Goal: Task Accomplishment & Management: Manage account settings

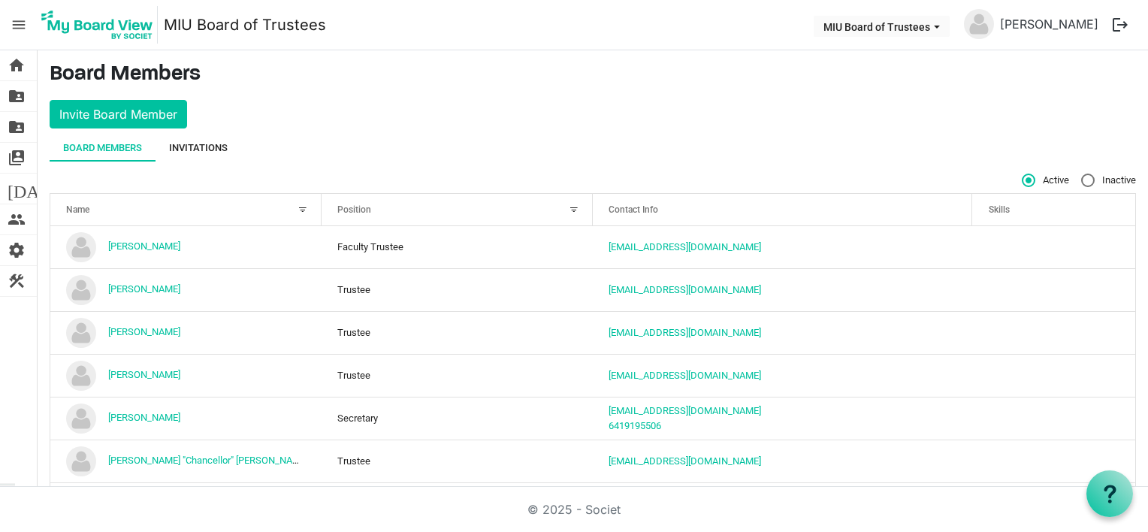
click at [192, 147] on div "Invitations" at bounding box center [198, 148] width 59 height 15
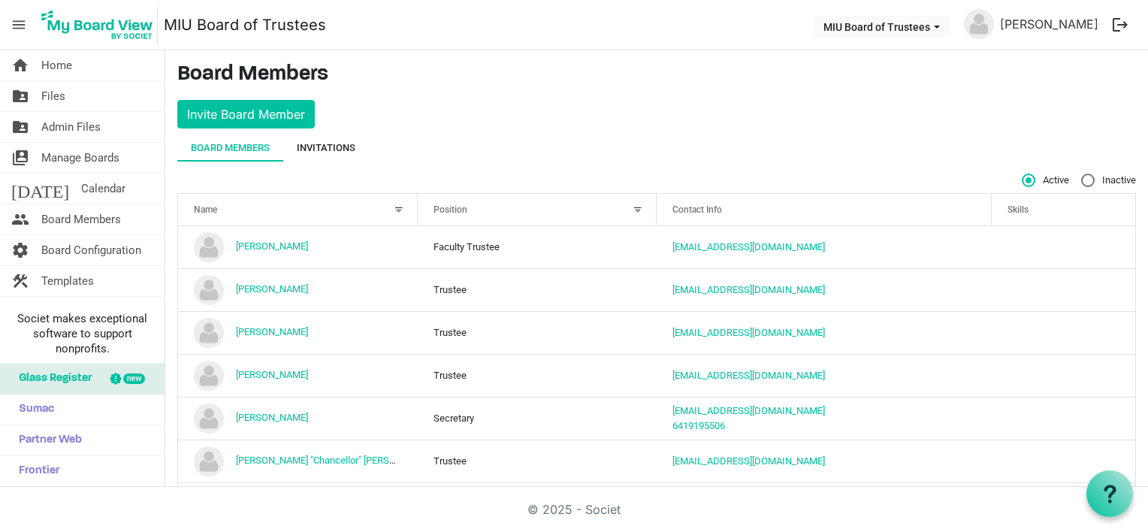
click at [325, 145] on div "Invitations" at bounding box center [326, 148] width 59 height 15
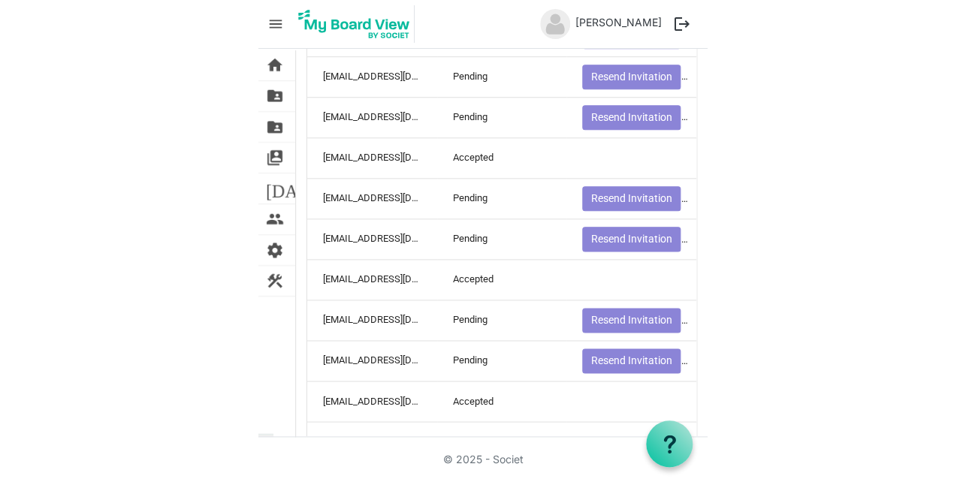
scroll to position [1402, 0]
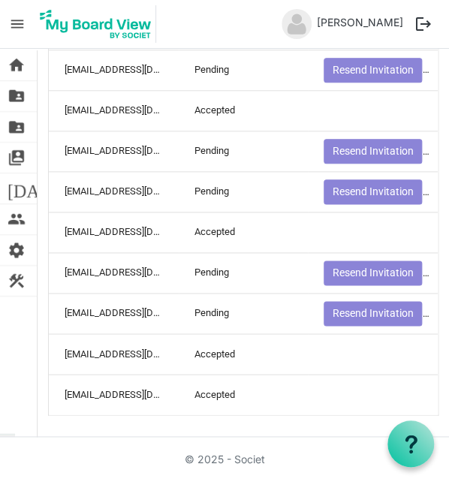
click at [62, 453] on div "© 2025 - Societ" at bounding box center [225, 459] width 406 height 45
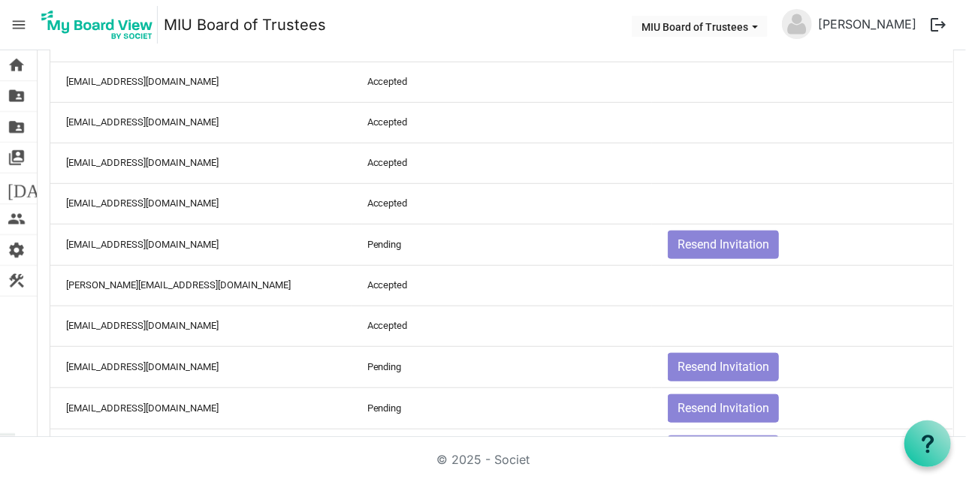
scroll to position [0, 0]
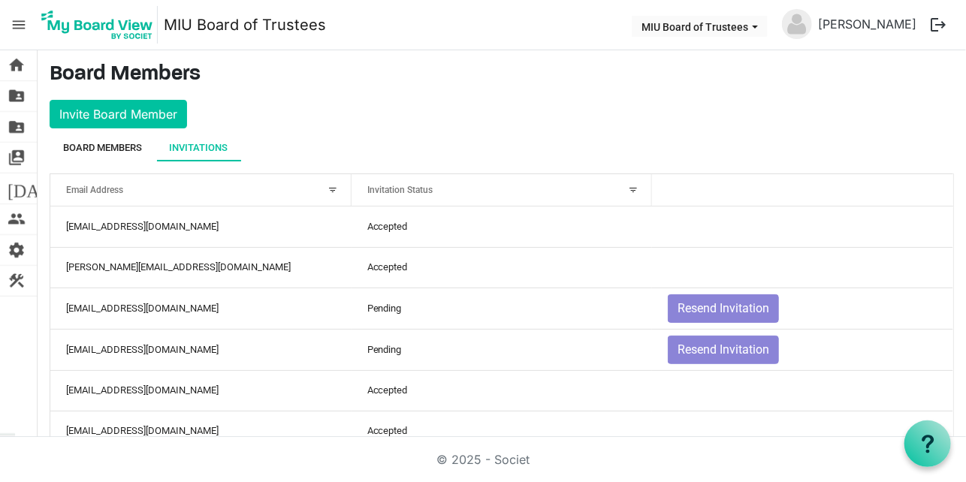
click at [111, 148] on div "Board Members" at bounding box center [102, 148] width 79 height 15
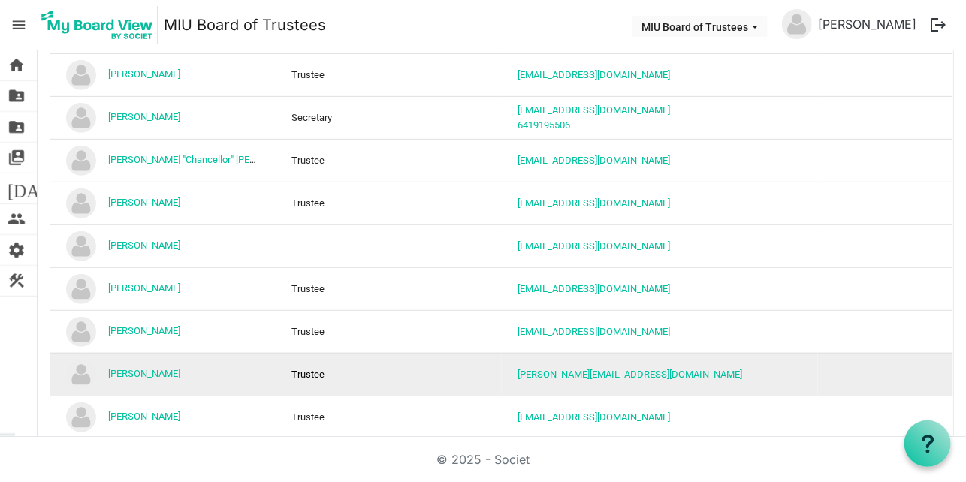
scroll to position [376, 0]
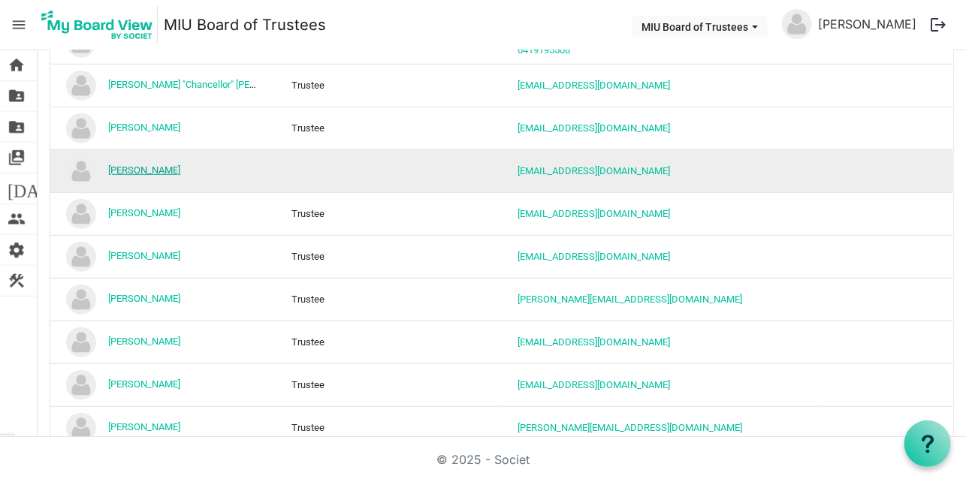
click at [135, 168] on link "[PERSON_NAME]" at bounding box center [144, 170] width 72 height 11
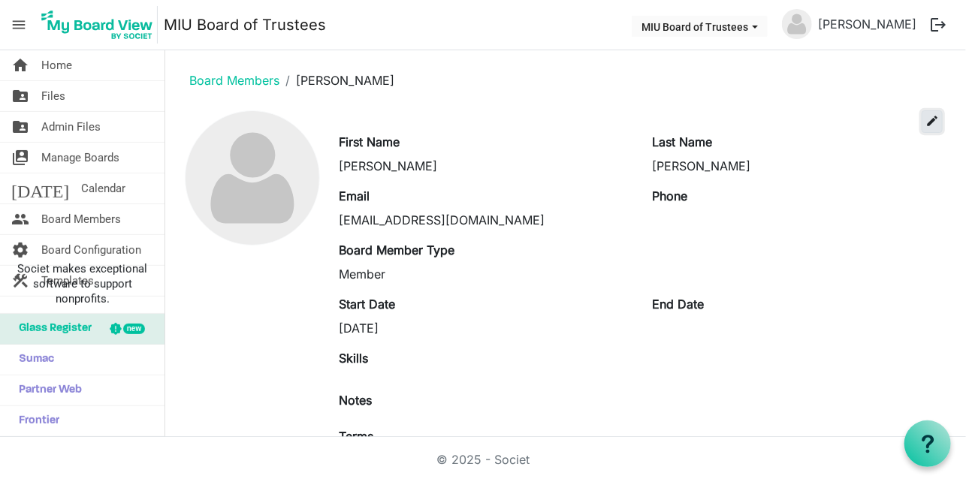
click at [926, 118] on span "edit" at bounding box center [933, 121] width 14 height 14
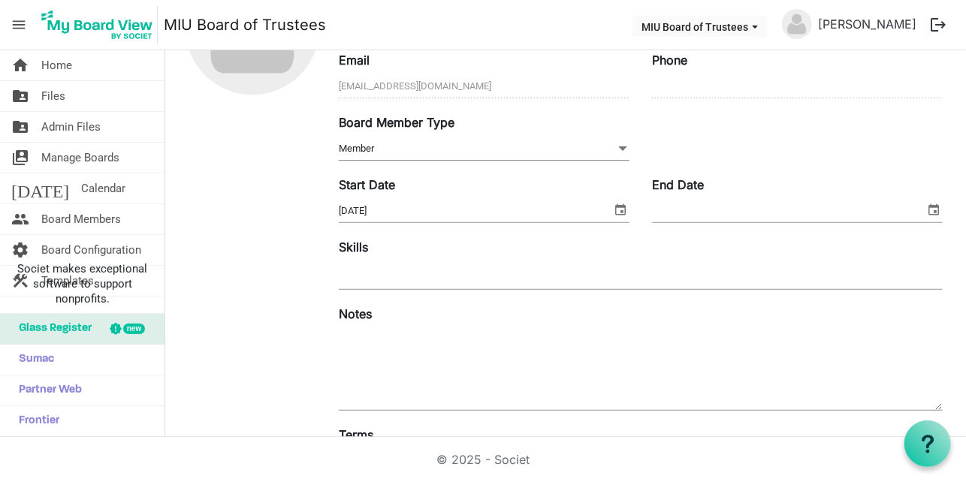
scroll to position [295, 0]
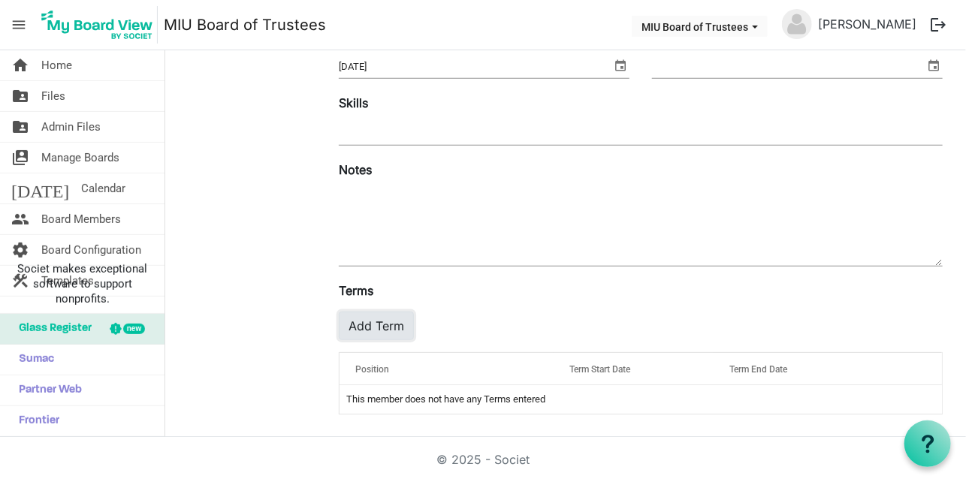
click at [378, 325] on button "Add Term" at bounding box center [376, 326] width 75 height 29
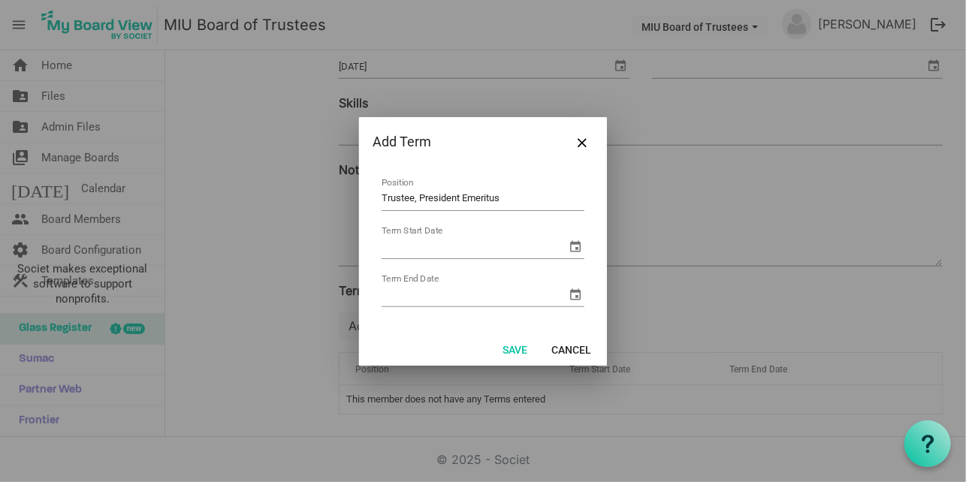
type input "Trustee, President Emeritus"
click at [577, 247] on span "select" at bounding box center [576, 246] width 18 height 18
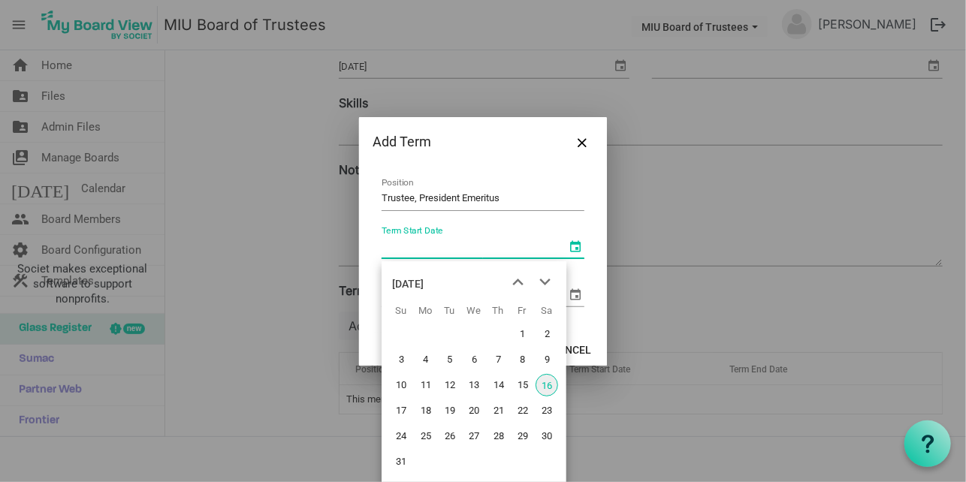
click at [546, 389] on span "16" at bounding box center [547, 385] width 23 height 23
type input "8/16/2025"
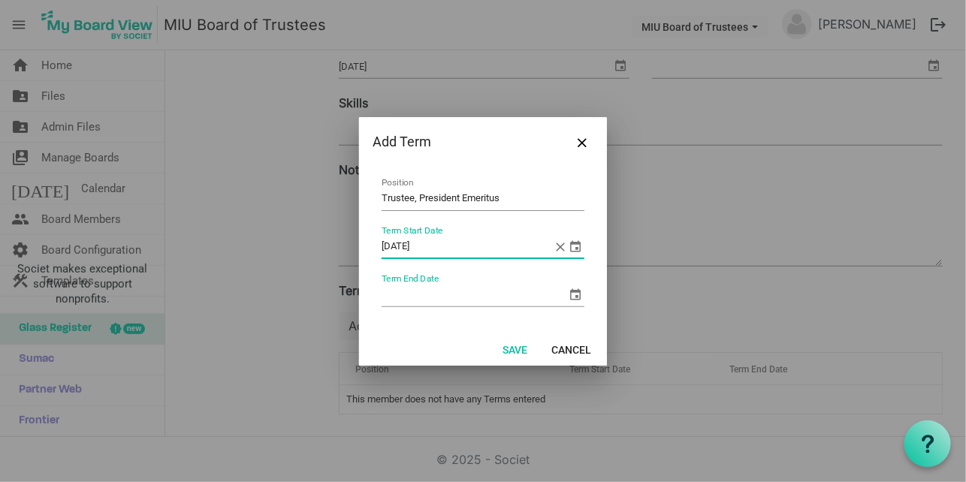
click at [474, 295] on input "Term End Date" at bounding box center [474, 295] width 185 height 23
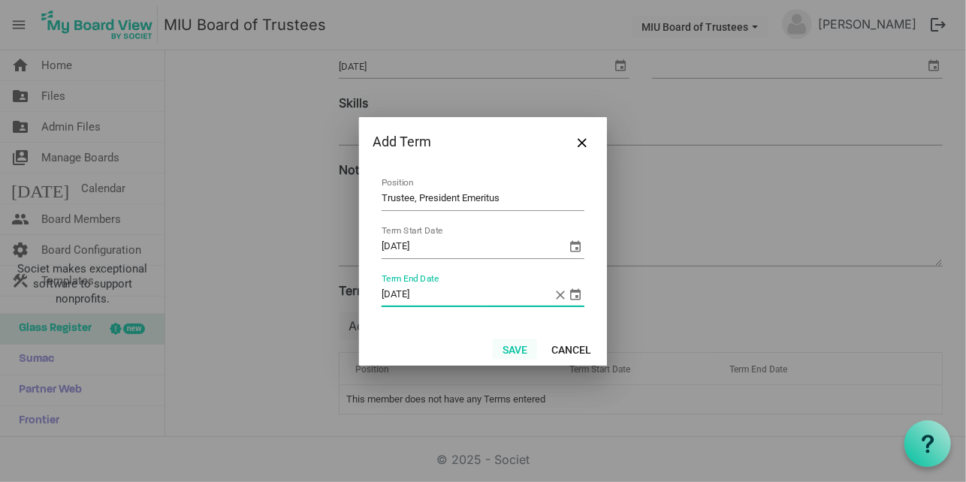
type input "8/16/2030"
click at [516, 347] on button "Save" at bounding box center [515, 349] width 44 height 21
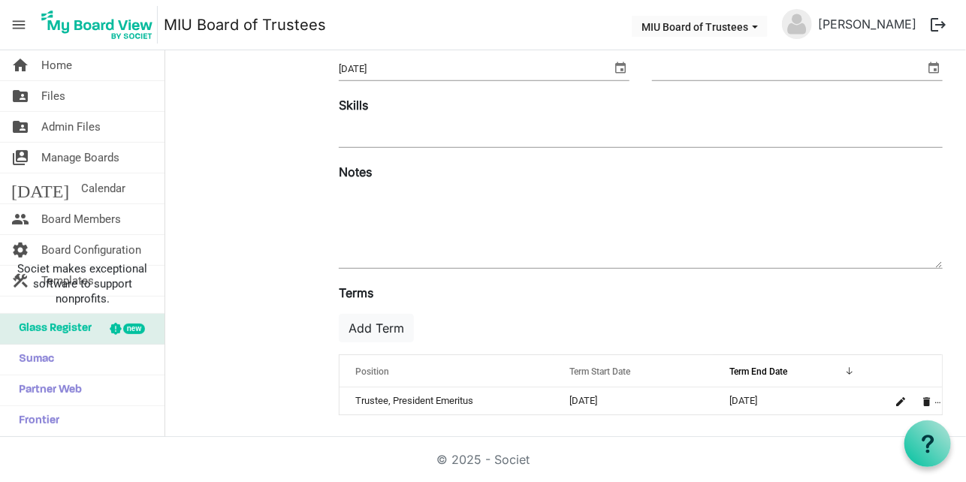
scroll to position [0, 0]
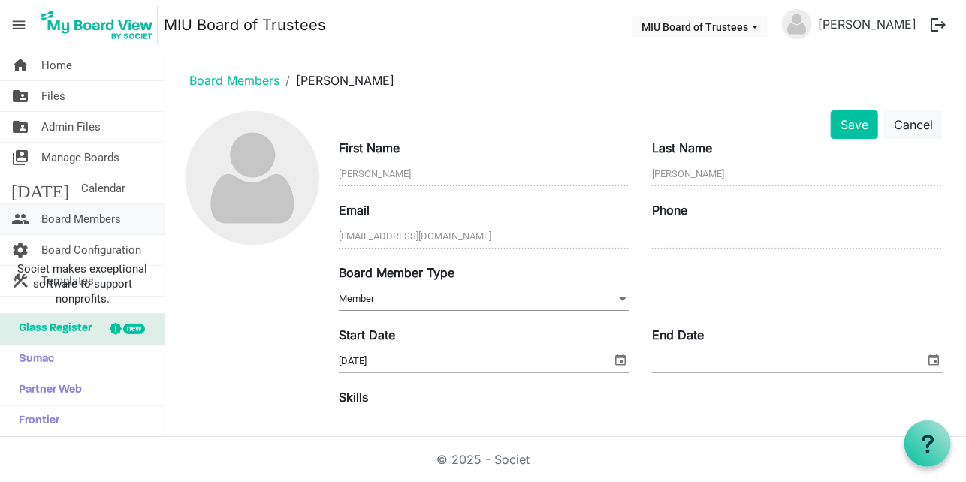
click at [83, 215] on span "Board Members" at bounding box center [81, 219] width 80 height 30
click at [855, 112] on button "Save" at bounding box center [854, 124] width 47 height 29
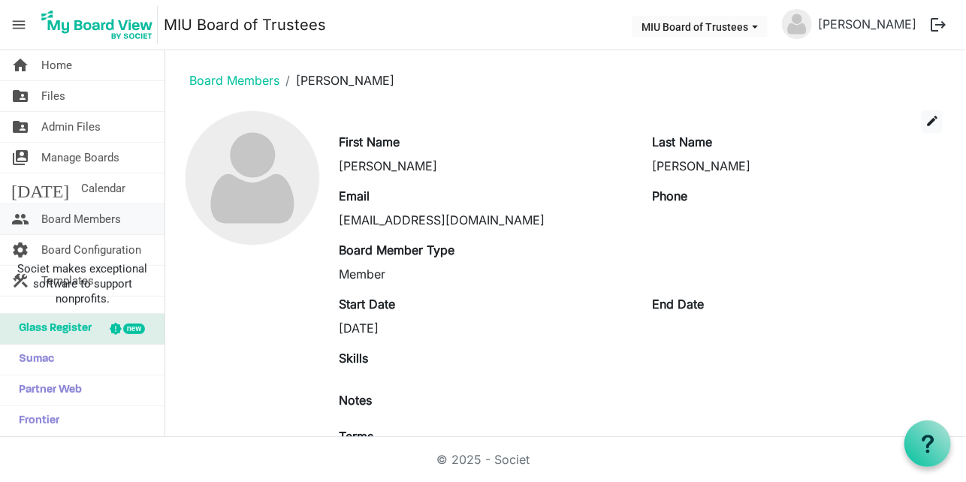
click at [79, 220] on span "Board Members" at bounding box center [81, 219] width 80 height 30
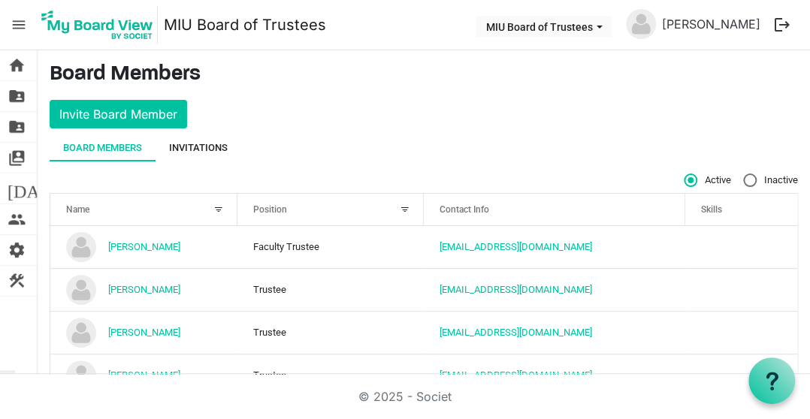
click at [202, 144] on div "Invitations" at bounding box center [198, 148] width 59 height 15
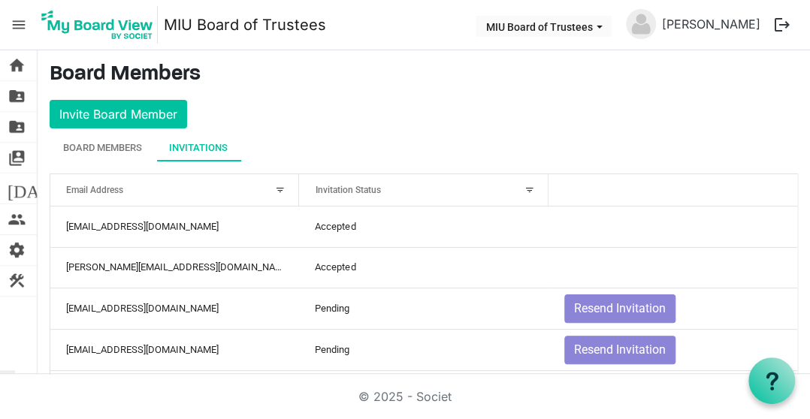
click at [186, 144] on div "Invitations" at bounding box center [198, 148] width 59 height 15
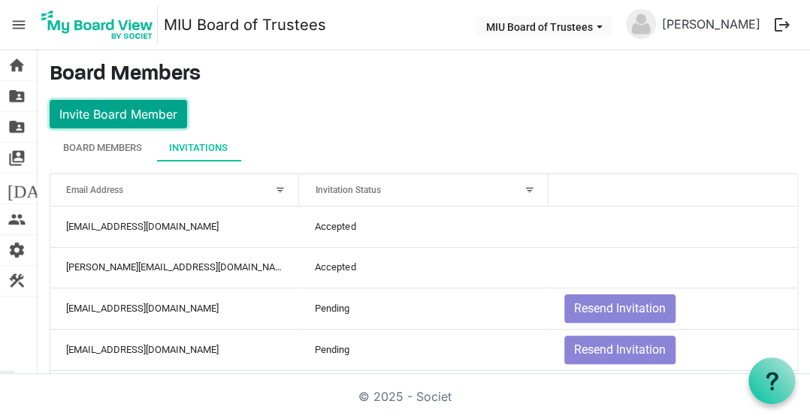
click at [126, 108] on button "Invite Board Member" at bounding box center [119, 114] width 138 height 29
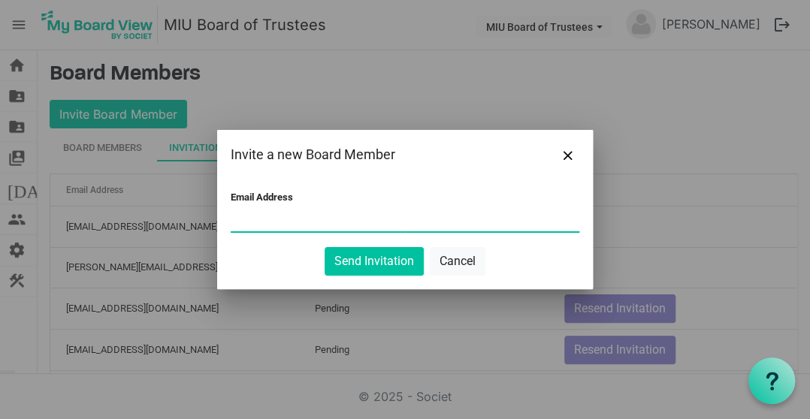
click at [270, 221] on input "Email Address" at bounding box center [405, 220] width 349 height 23
type input "[EMAIL_ADDRESS][DOMAIN_NAME]"
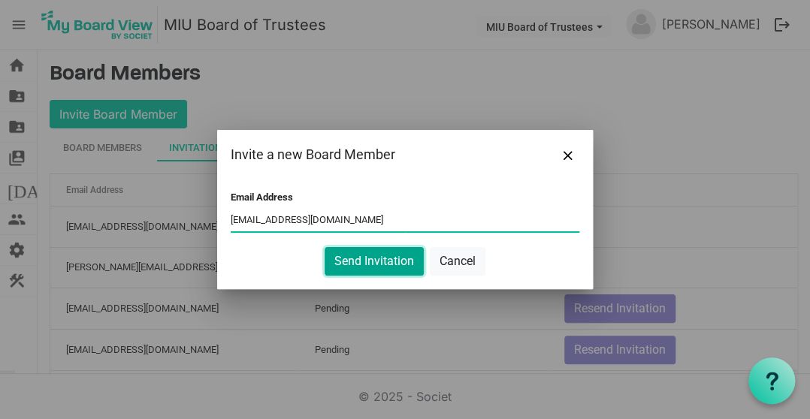
click at [365, 259] on button "Send Invitation" at bounding box center [374, 261] width 99 height 29
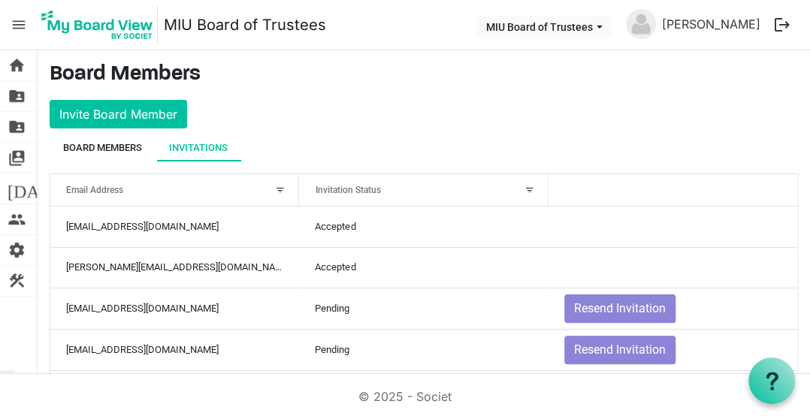
click at [101, 147] on div "Board Members" at bounding box center [102, 148] width 79 height 15
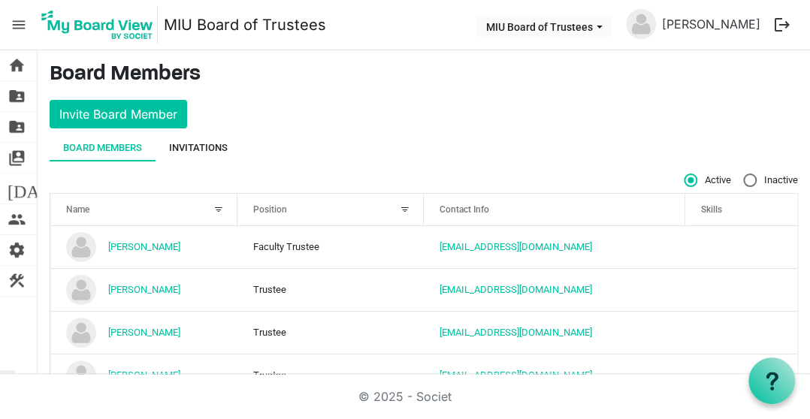
click at [204, 141] on div "Invitations" at bounding box center [198, 148] width 59 height 15
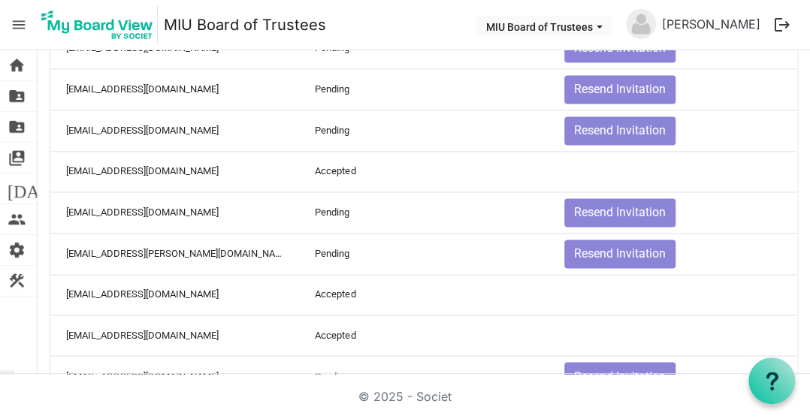
scroll to position [827, 0]
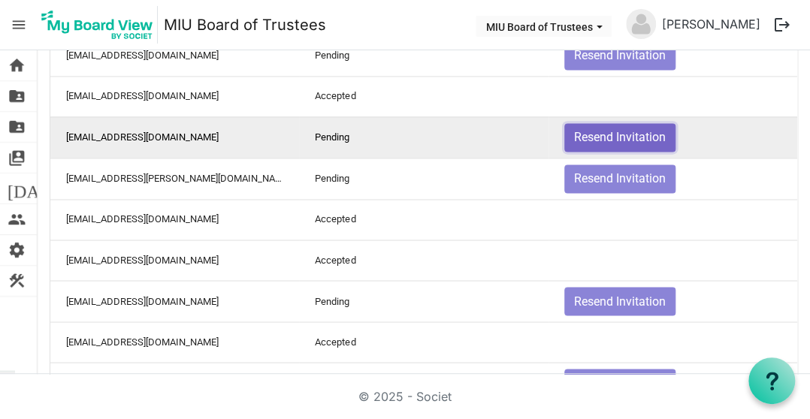
click at [570, 130] on button "Resend Invitation" at bounding box center [619, 137] width 111 height 29
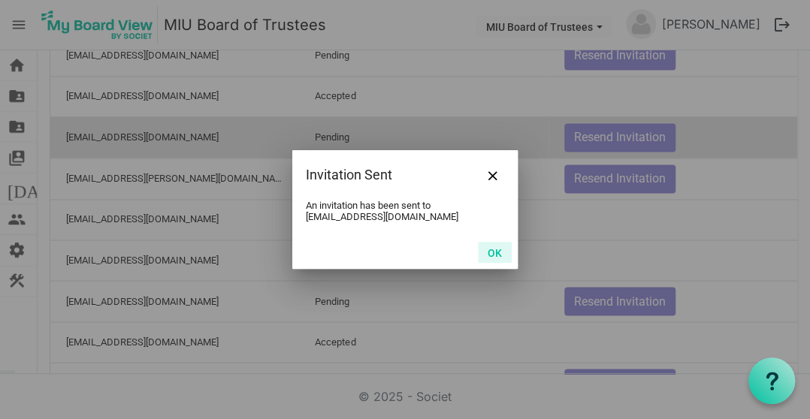
click at [490, 252] on button "OK" at bounding box center [495, 252] width 34 height 21
